Goal: Task Accomplishment & Management: Complete application form

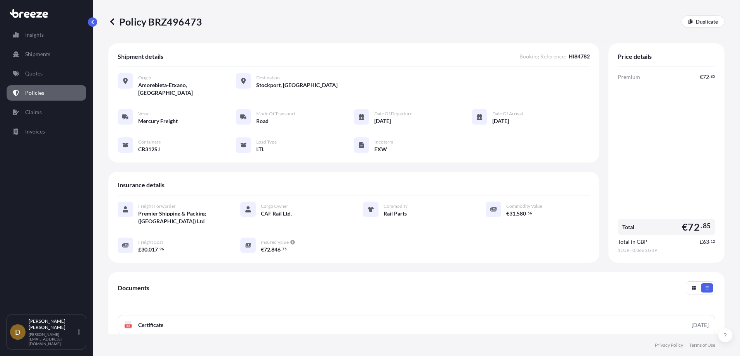
click at [38, 94] on p "Policies" at bounding box center [34, 93] width 19 height 8
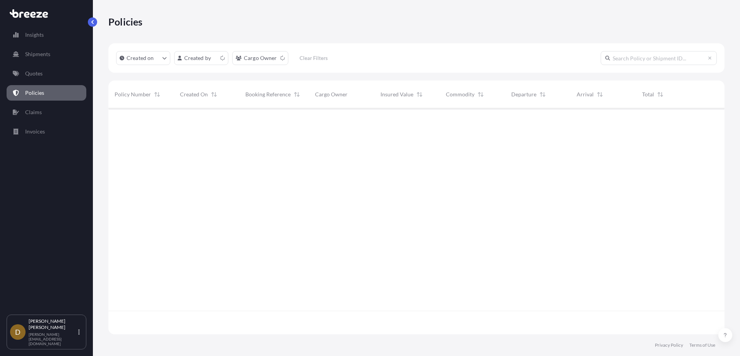
scroll to position [224, 610]
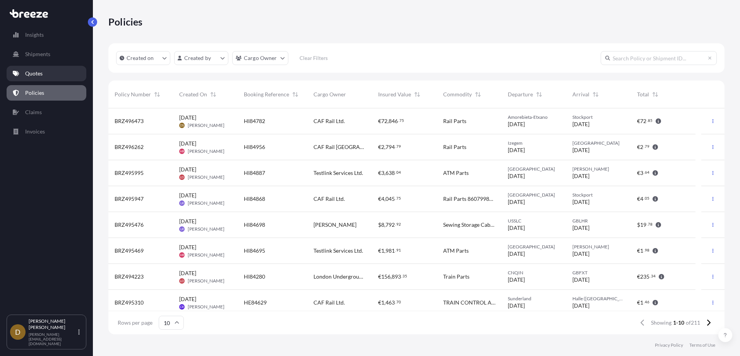
click at [33, 70] on p "Quotes" at bounding box center [33, 74] width 17 height 8
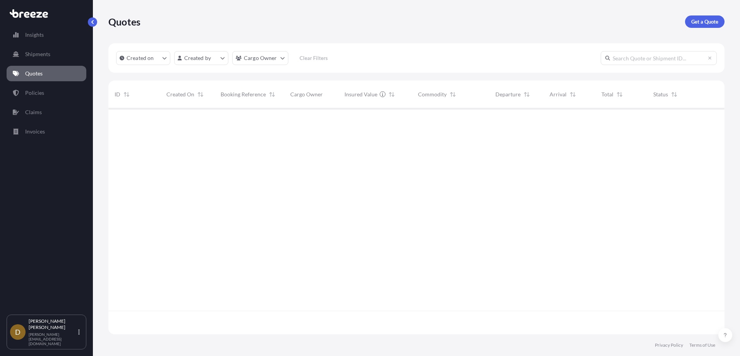
scroll to position [224, 610]
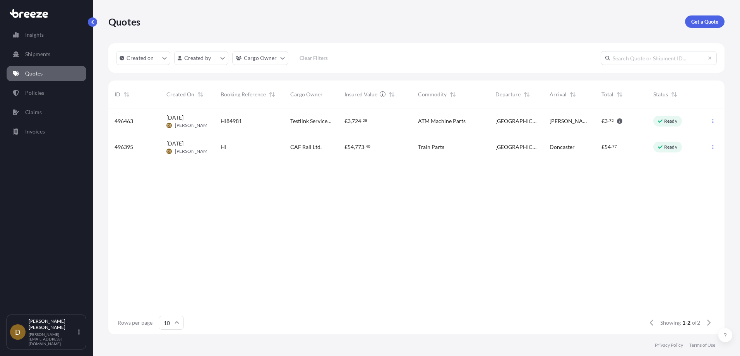
click at [669, 122] on p "Ready" at bounding box center [670, 121] width 13 height 6
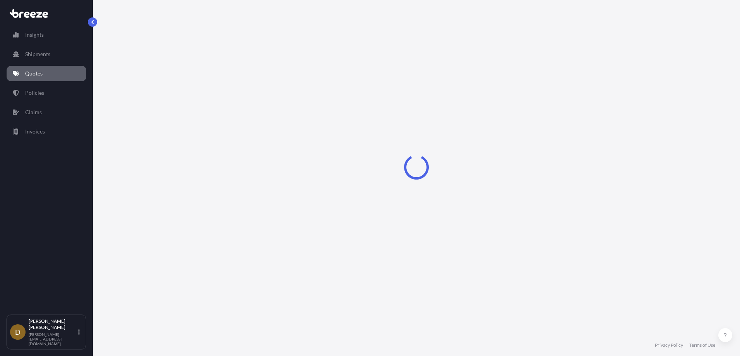
select select "Road"
select select "1"
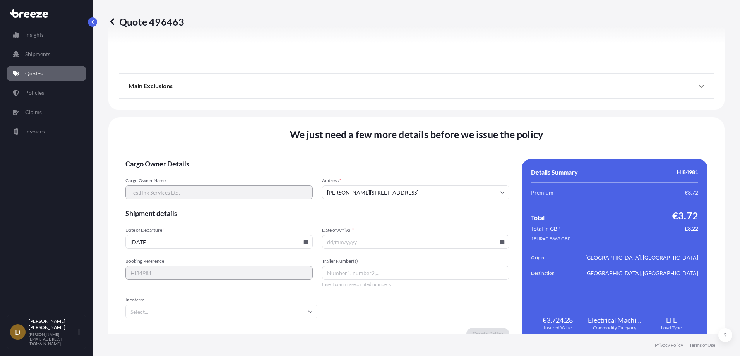
scroll to position [872, 0]
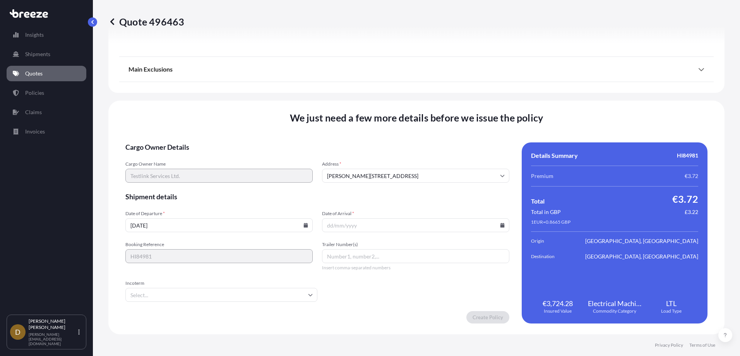
click at [379, 254] on input "Trailer Number(s)" at bounding box center [415, 256] width 187 height 14
paste input "WE7M341"
type input "WE7M341"
type input "EXW"
click at [326, 226] on input "Date of Arrival *" at bounding box center [415, 225] width 187 height 14
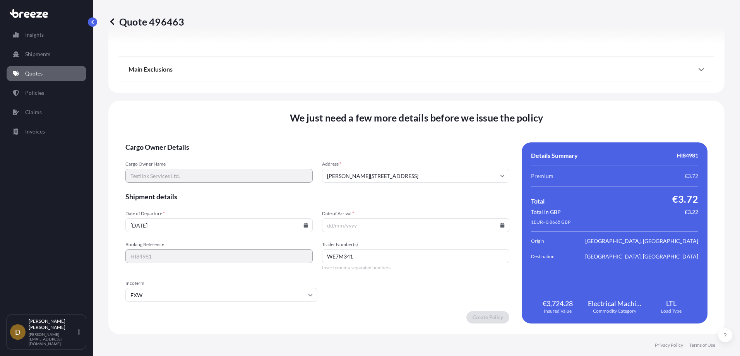
click at [303, 225] on icon at bounding box center [305, 225] width 5 height 5
click at [182, 156] on button "12" at bounding box center [182, 156] width 12 height 12
type input "[DATE]"
click at [333, 226] on input "Date of Arrival *" at bounding box center [415, 225] width 187 height 14
click at [500, 226] on icon at bounding box center [502, 225] width 4 height 5
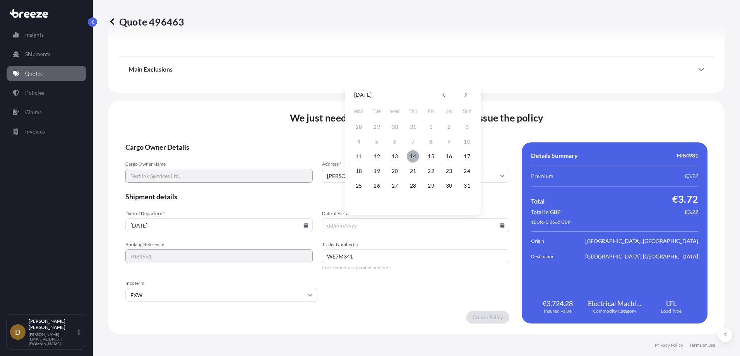
click at [413, 156] on button "14" at bounding box center [413, 156] width 12 height 12
type input "[DATE]"
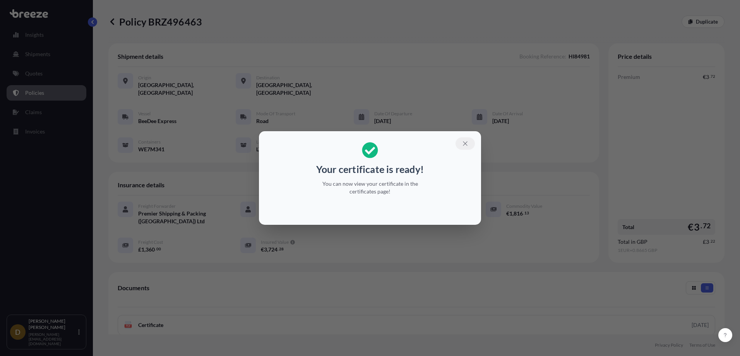
click at [465, 142] on icon "button" at bounding box center [465, 143] width 7 height 7
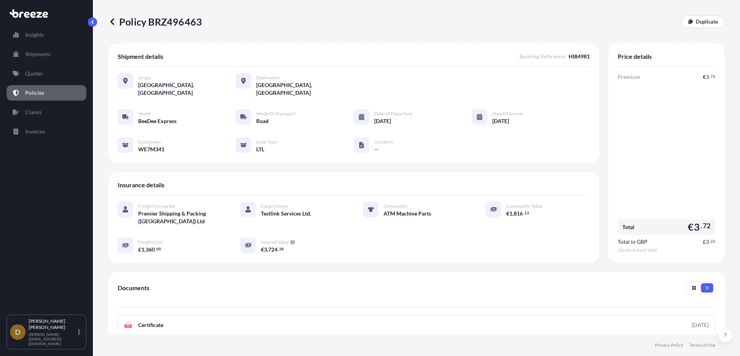
scroll to position [77, 0]
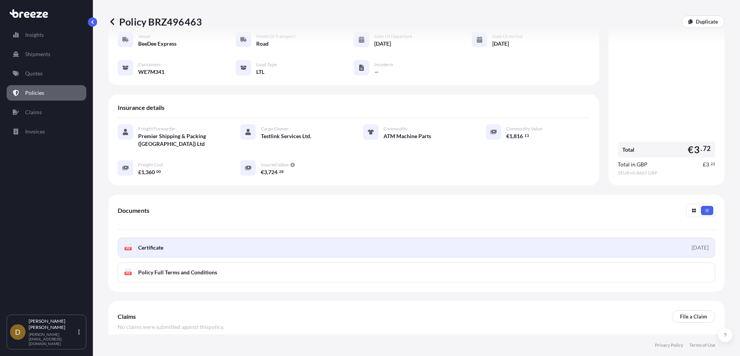
click at [493, 238] on link "PDF Certificate [DATE]" at bounding box center [417, 248] width 598 height 20
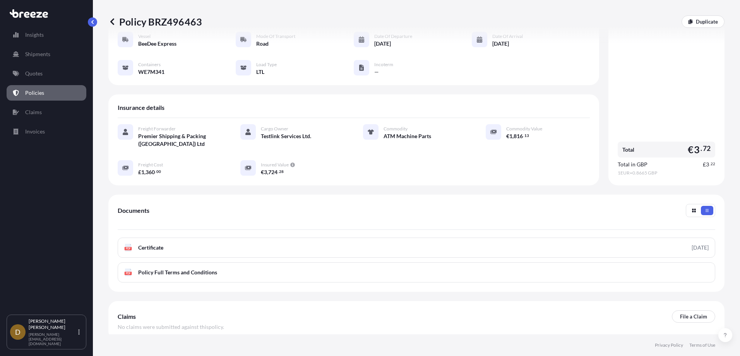
click at [36, 93] on p "Policies" at bounding box center [34, 93] width 19 height 8
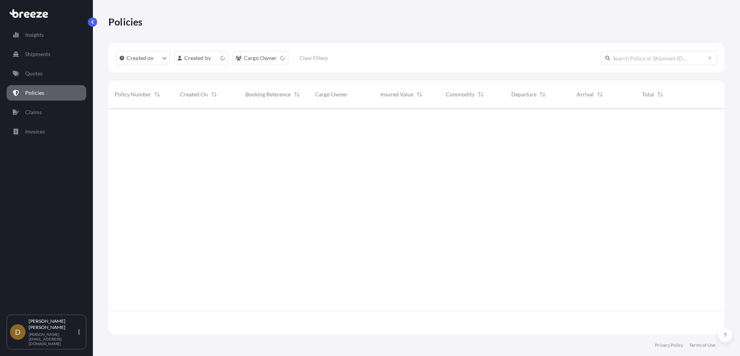
scroll to position [224, 610]
click at [26, 57] on p "Shipments" at bounding box center [37, 54] width 25 height 8
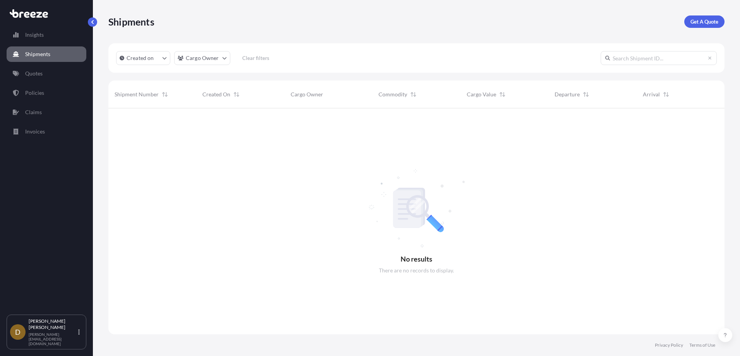
scroll to position [248, 610]
click at [700, 20] on p "Get A Quote" at bounding box center [704, 22] width 28 height 8
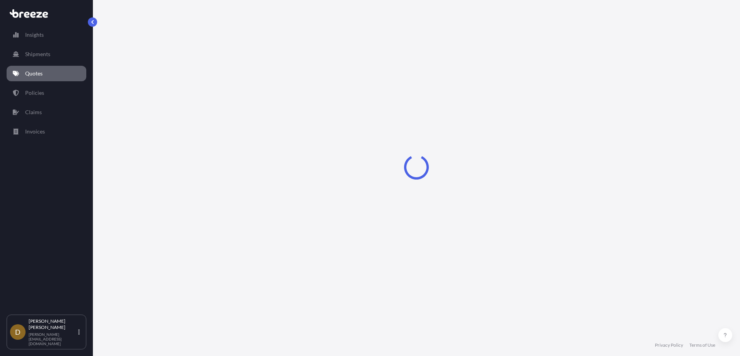
select select "Sea"
select select "1"
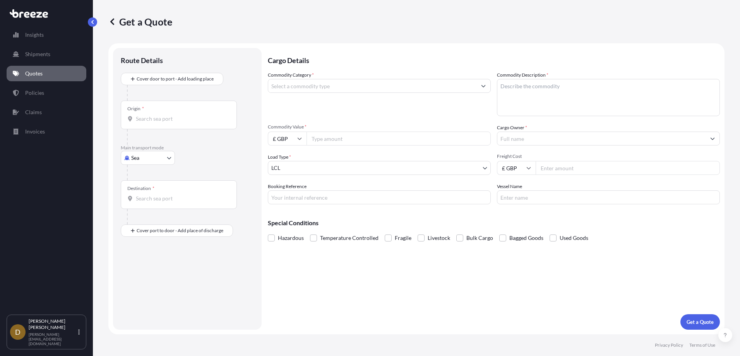
click at [149, 154] on body "Insights Shipments Quotes Policies Claims Invoices D [PERSON_NAME] [PERSON_NAME…" at bounding box center [370, 178] width 740 height 356
click at [147, 205] on span "Road" at bounding box center [141, 206] width 12 height 8
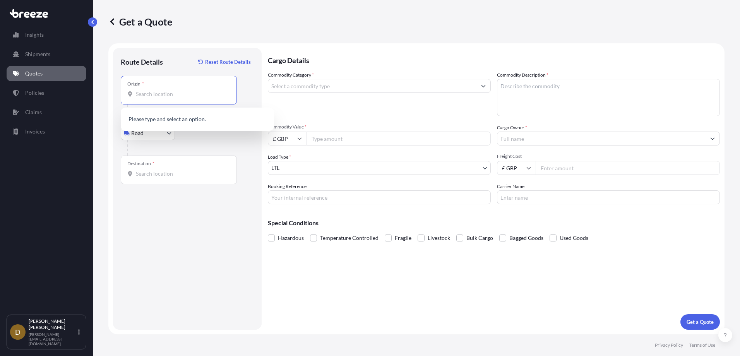
click at [155, 94] on input "Origin *" at bounding box center [181, 94] width 91 height 8
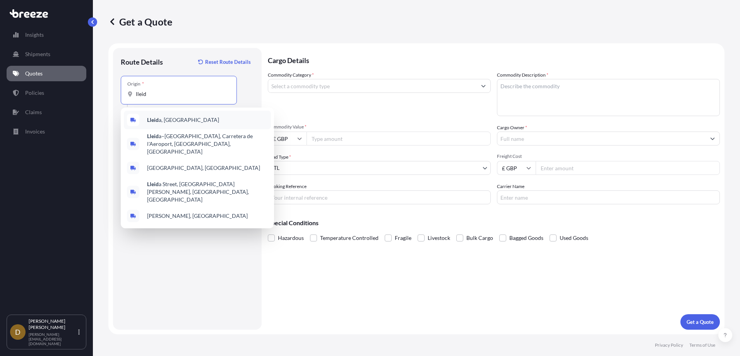
click at [159, 122] on span "Lleid a, [GEOGRAPHIC_DATA]" at bounding box center [183, 120] width 72 height 8
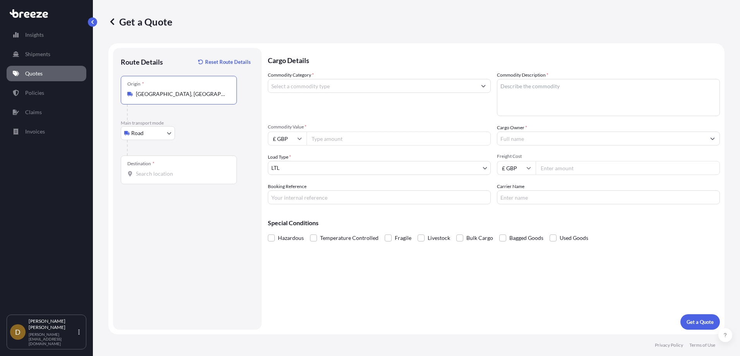
type input "[GEOGRAPHIC_DATA], [GEOGRAPHIC_DATA]"
click at [156, 173] on input "Destination *" at bounding box center [181, 174] width 91 height 8
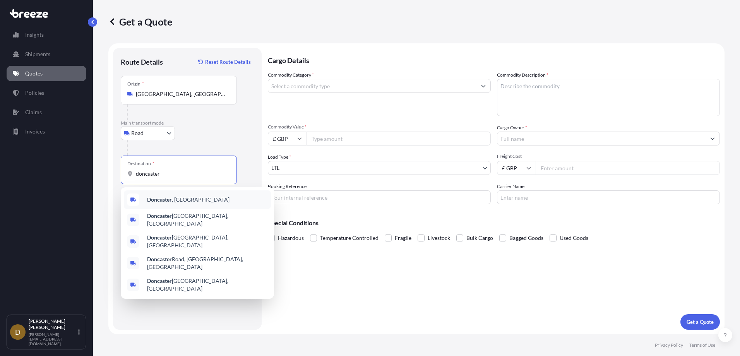
click at [177, 197] on span "[GEOGRAPHIC_DATA] , [GEOGRAPHIC_DATA]" at bounding box center [188, 200] width 82 height 8
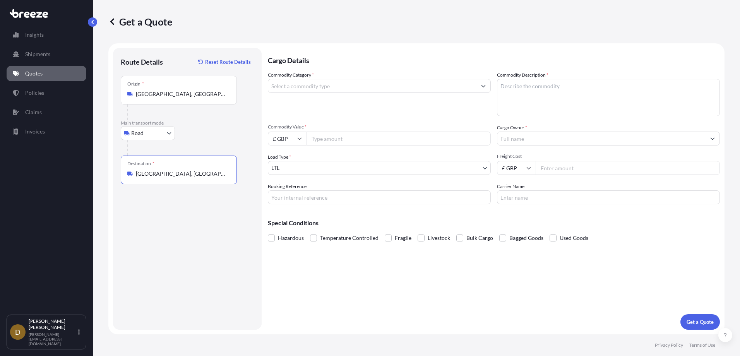
type input "[GEOGRAPHIC_DATA], [GEOGRAPHIC_DATA]"
click at [305, 85] on input "Commodity Category *" at bounding box center [372, 86] width 208 height 14
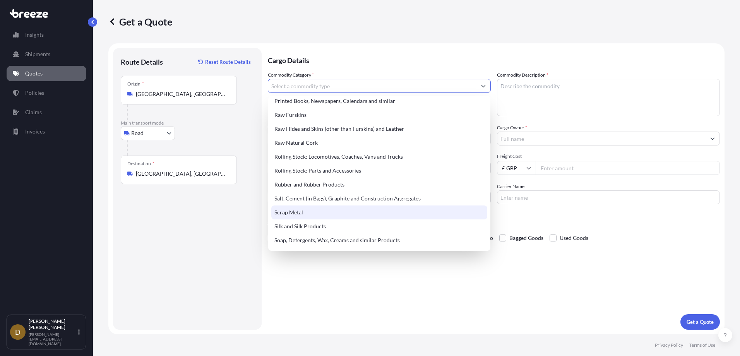
scroll to position [1454, 0]
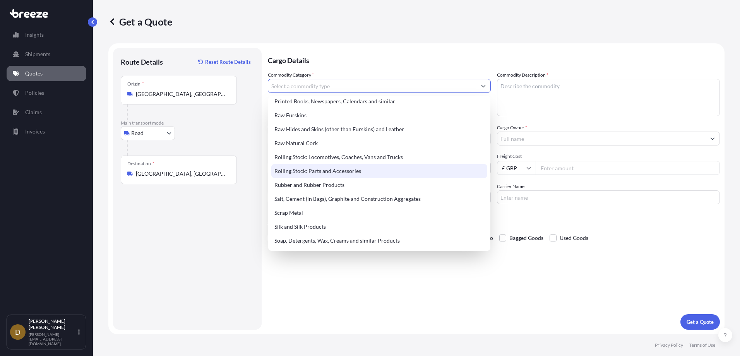
type input "Rolling Stock: Parts and Accessories"
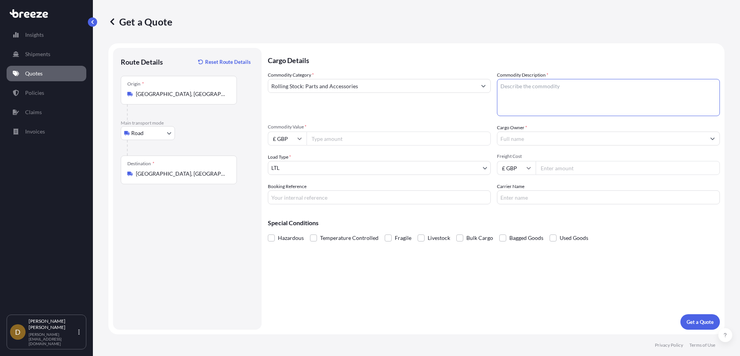
click at [519, 83] on textarea "Commodity Description *" at bounding box center [608, 97] width 223 height 37
type textarea "Rail Parts"
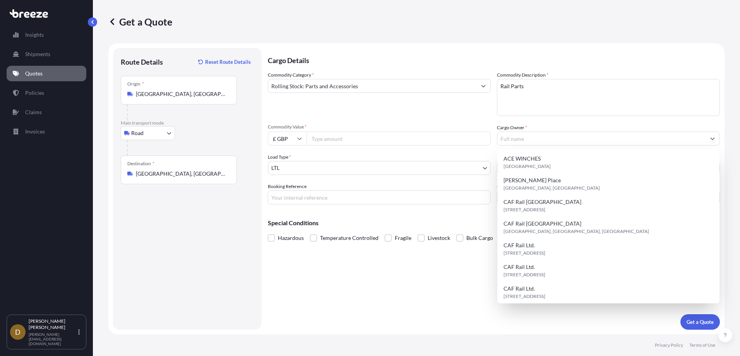
click at [298, 136] on input "£ GBP" at bounding box center [287, 139] width 39 height 14
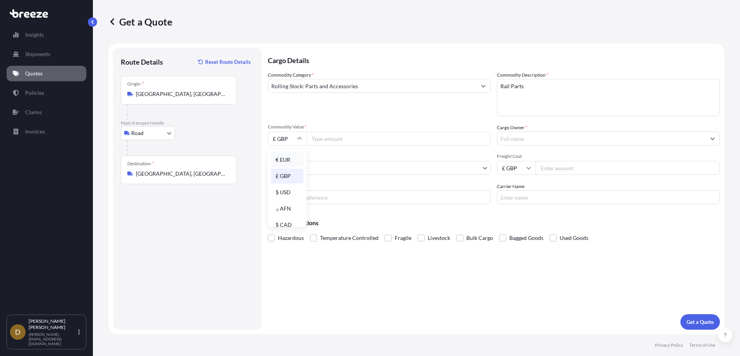
click at [288, 156] on div "€ EUR" at bounding box center [287, 159] width 33 height 15
type input "€ EUR"
click at [322, 135] on input "Commodity Value *" at bounding box center [398, 139] width 184 height 14
click at [374, 141] on input "Commodity Value *" at bounding box center [398, 139] width 184 height 14
type input "49381.74"
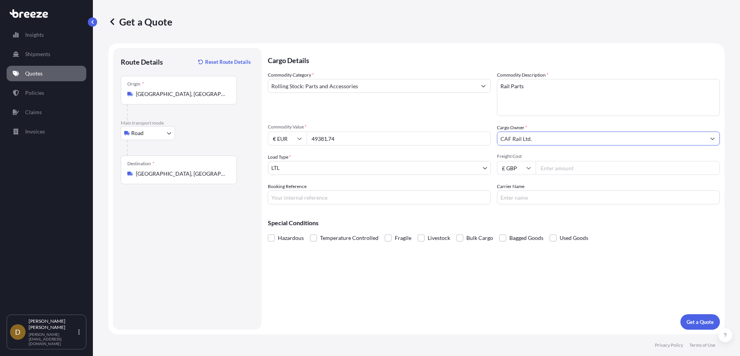
type input "CAF Rail Ltd."
click at [556, 166] on input "Freight Cost" at bounding box center [628, 168] width 184 height 14
drag, startPoint x: 551, startPoint y: 170, endPoint x: 546, endPoint y: 167, distance: 5.4
click at [551, 170] on input "Freight Cost" at bounding box center [628, 168] width 184 height 14
type input "4088.20"
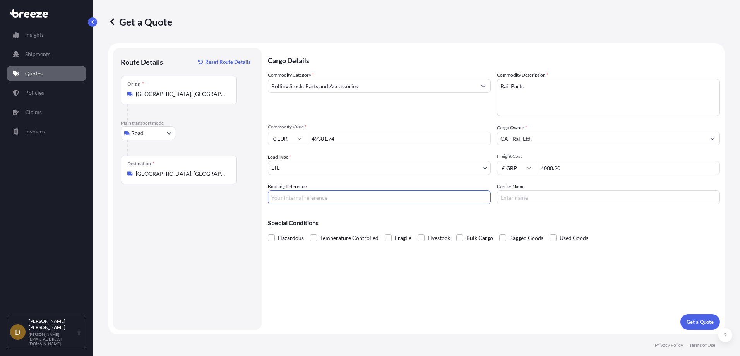
click at [294, 194] on input "Booking Reference" at bounding box center [379, 197] width 223 height 14
type input "HI84994"
type input "Mercury Freight"
click at [703, 322] on p "Get a Quote" at bounding box center [700, 322] width 27 height 8
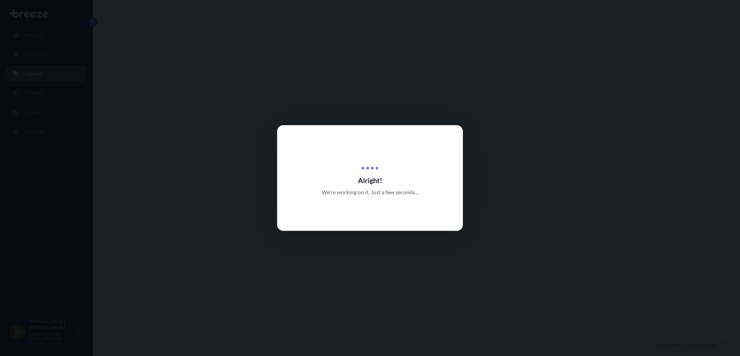
select select "Road"
select select "1"
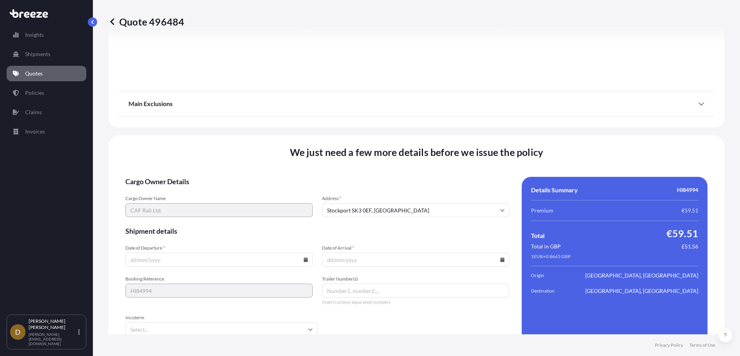
scroll to position [872, 0]
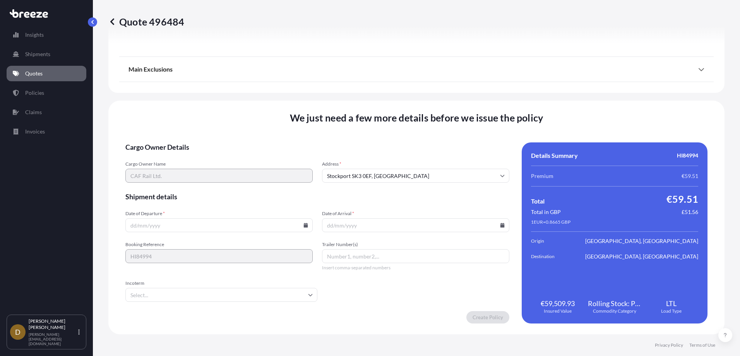
click at [129, 227] on input "Date of Departure *" at bounding box center [218, 225] width 187 height 14
type input "[DATE]"
click at [366, 254] on input "Trailer Number(s)" at bounding box center [415, 256] width 187 height 14
paste input "Tractor: BD80AX"
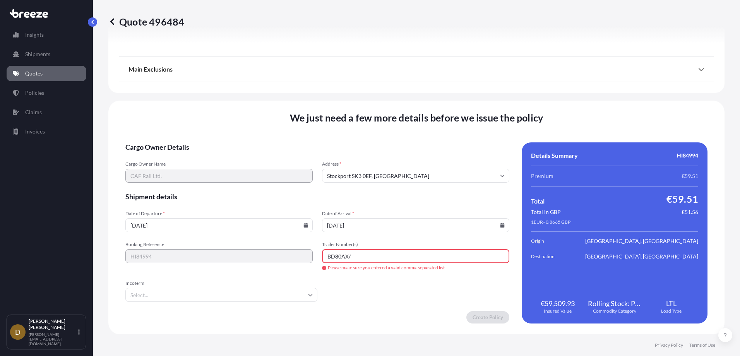
click at [365, 259] on input "BD80AX/" at bounding box center [415, 256] width 187 height 14
paste input "218217"
click at [346, 258] on input "BD80AX/L218217" at bounding box center [415, 256] width 187 height 14
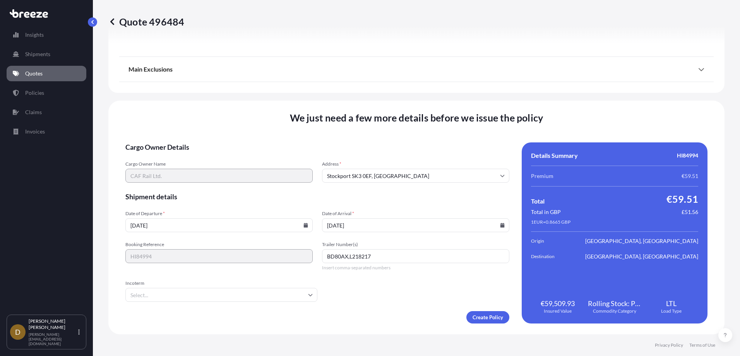
type input "BD80AX,L218217"
click at [176, 290] on input "Incoterm" at bounding box center [221, 295] width 192 height 14
type input "FCA"
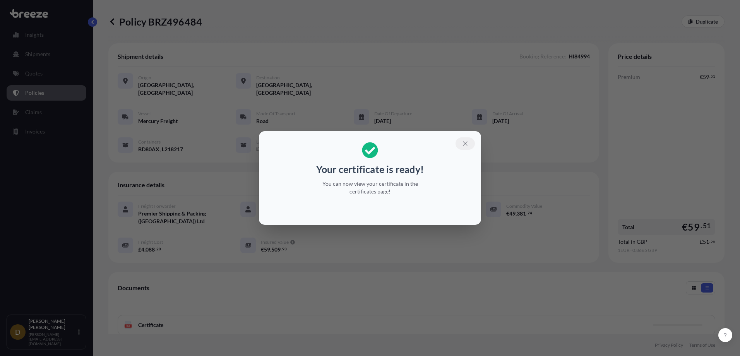
click at [464, 140] on icon "button" at bounding box center [465, 143] width 7 height 7
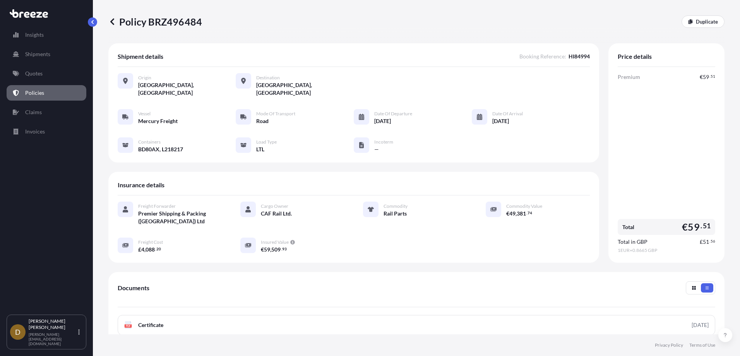
click at [289, 283] on div "Documents" at bounding box center [417, 294] width 598 height 26
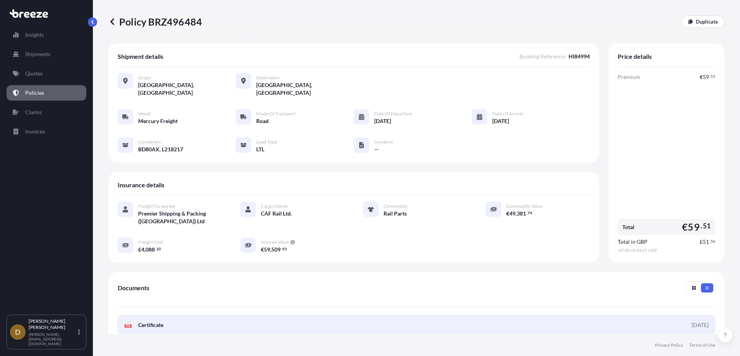
click at [283, 319] on link "PDF Certificate [DATE]" at bounding box center [417, 325] width 598 height 20
